Goal: Task Accomplishment & Management: Manage account settings

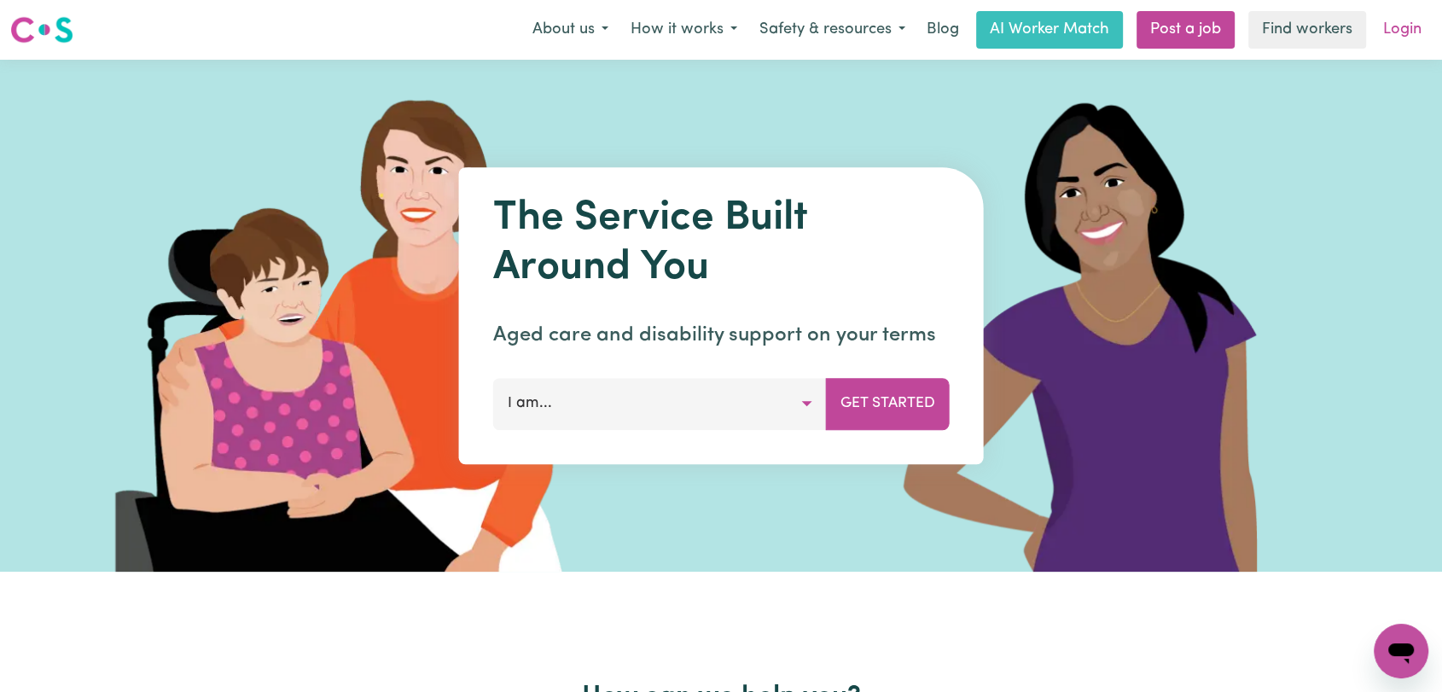
click at [1403, 31] on link "Login" at bounding box center [1402, 30] width 59 height 38
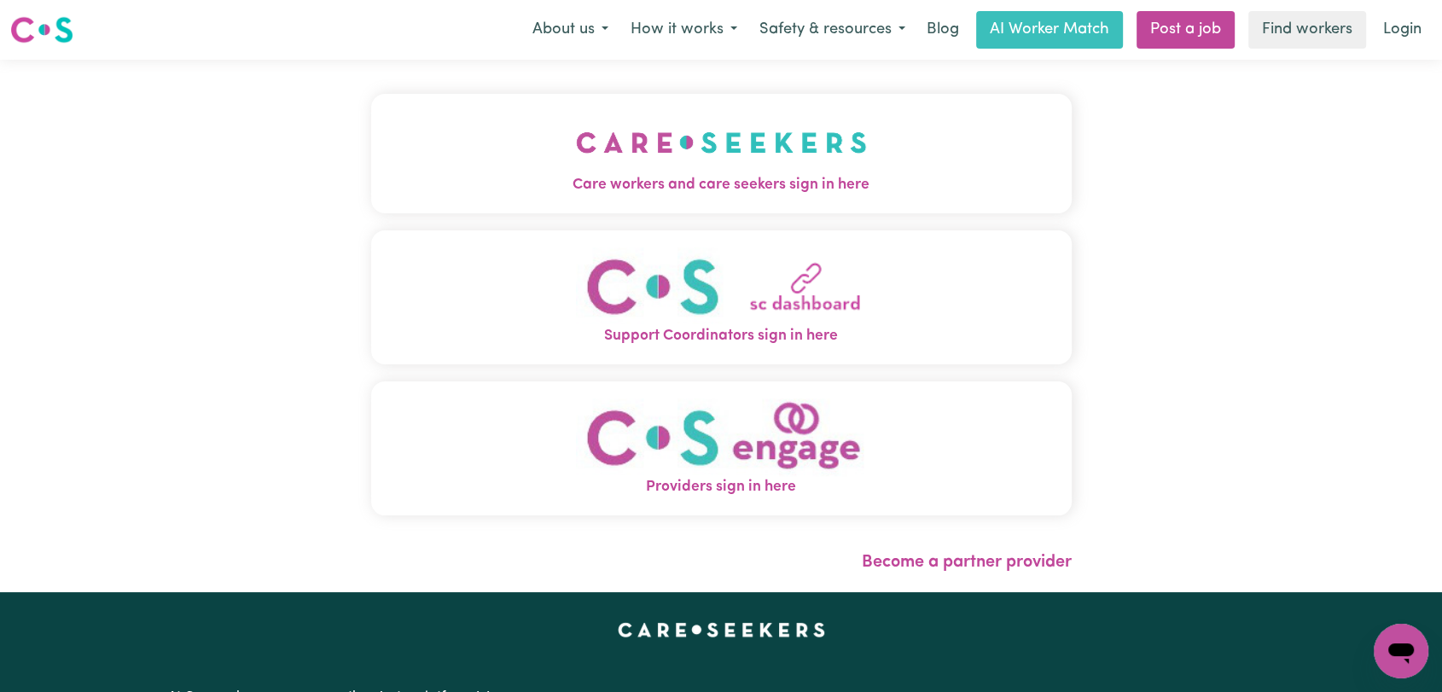
click at [663, 170] on img "Care workers and care seekers sign in here" at bounding box center [721, 142] width 291 height 63
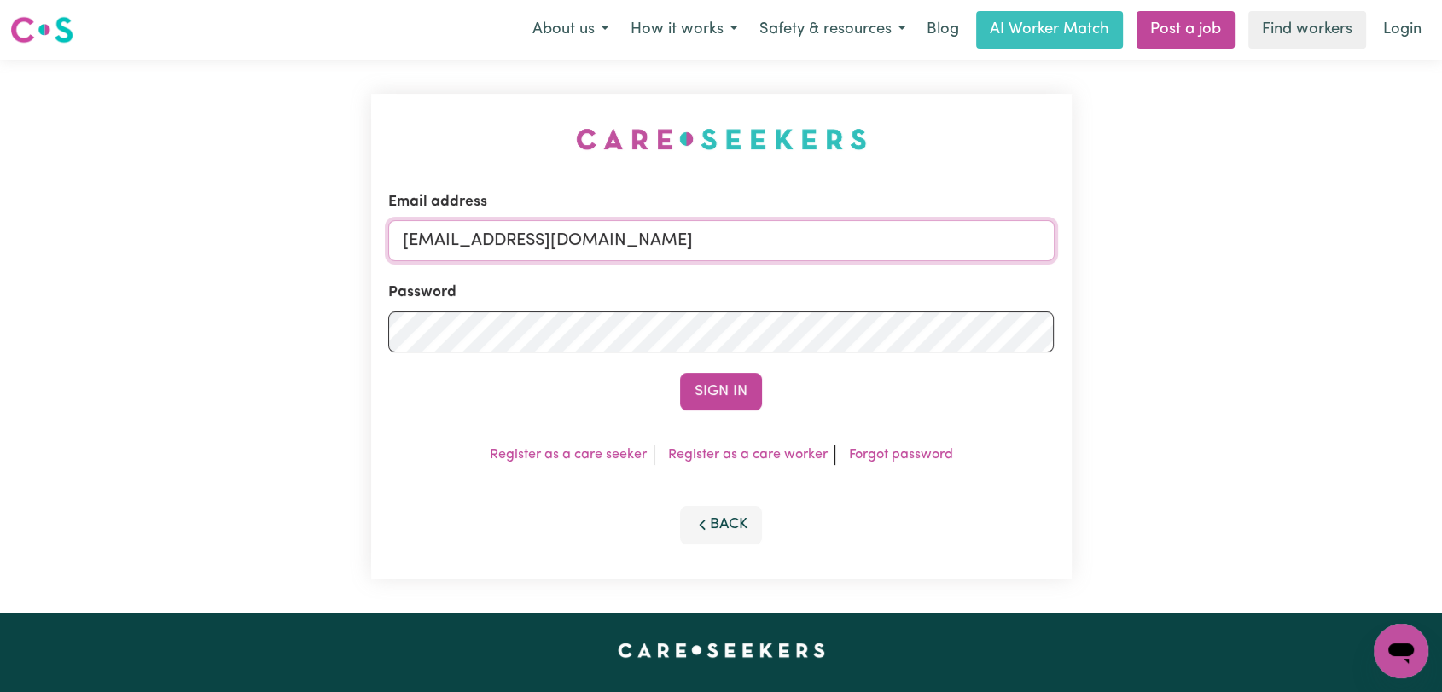
click at [830, 247] on input "[EMAIL_ADDRESS][DOMAIN_NAME]" at bounding box center [721, 240] width 666 height 41
drag, startPoint x: 496, startPoint y: 241, endPoint x: 779, endPoint y: 242, distance: 283.3
click at [779, 242] on input "Superuser~jakedworkin@hotmail.com" at bounding box center [721, 240] width 666 height 41
type input "Superuser~aartiarora959@gmail.com"
click at [709, 384] on button "Sign In" at bounding box center [721, 392] width 82 height 38
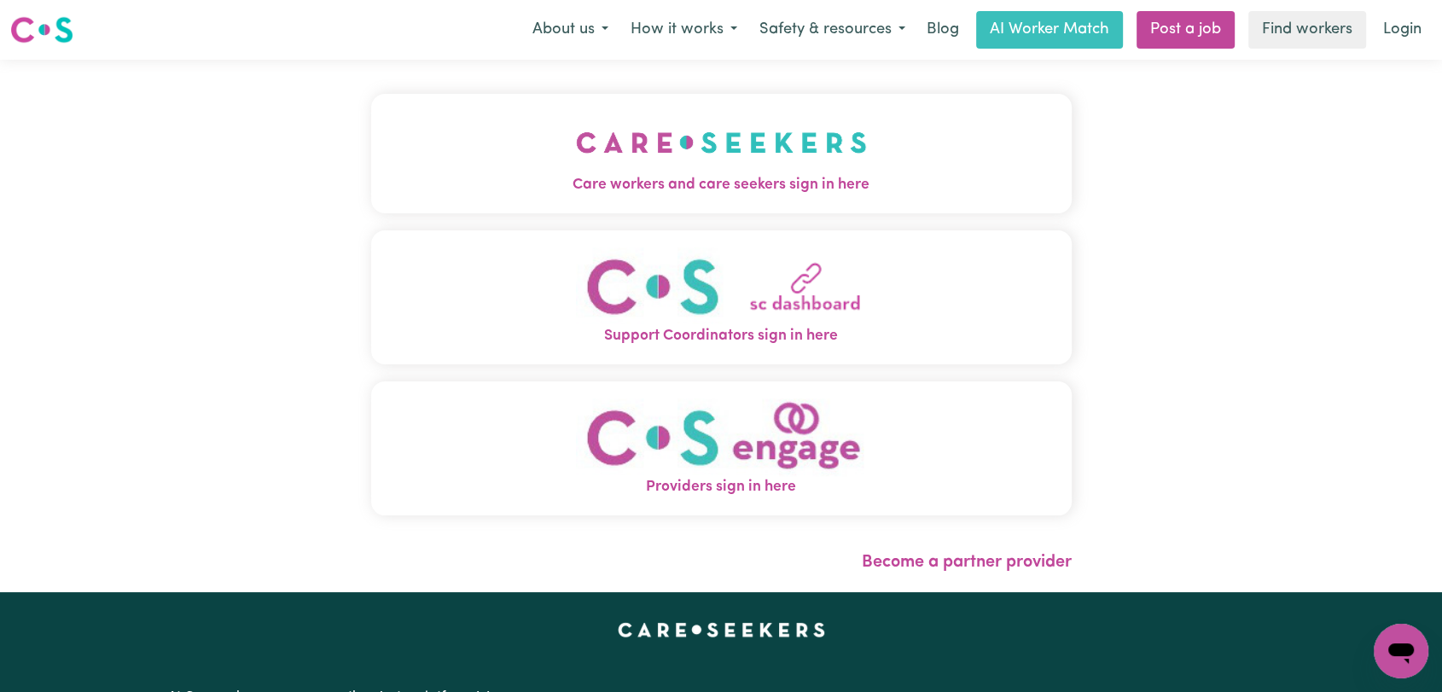
click at [720, 161] on img "Care workers and care seekers sign in here" at bounding box center [721, 142] width 291 height 63
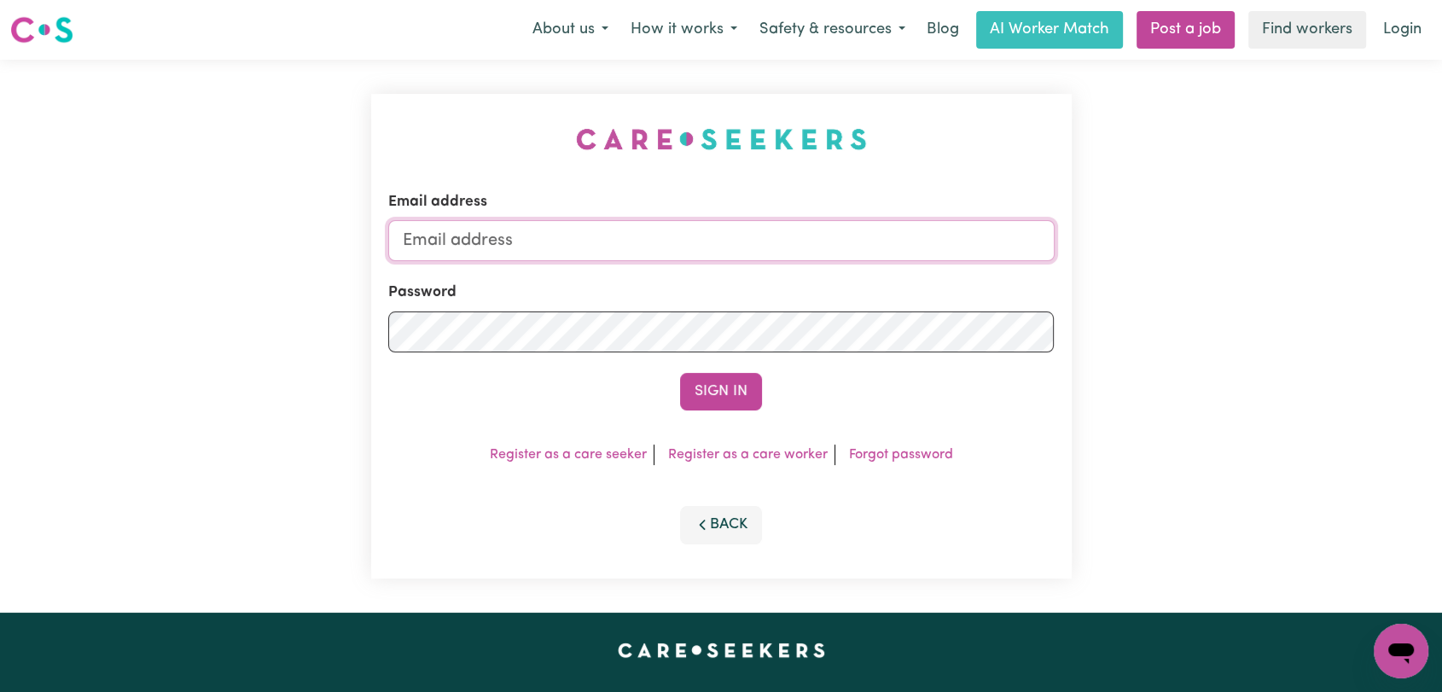
type input "[EMAIL_ADDRESS][DOMAIN_NAME]"
click at [719, 384] on button "Sign In" at bounding box center [721, 392] width 82 height 38
